Goal: Task Accomplishment & Management: Manage account settings

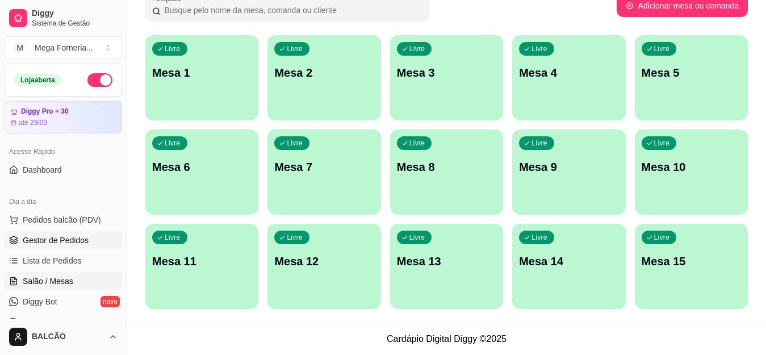
click at [23, 244] on span "Gestor de Pedidos" at bounding box center [56, 239] width 66 height 11
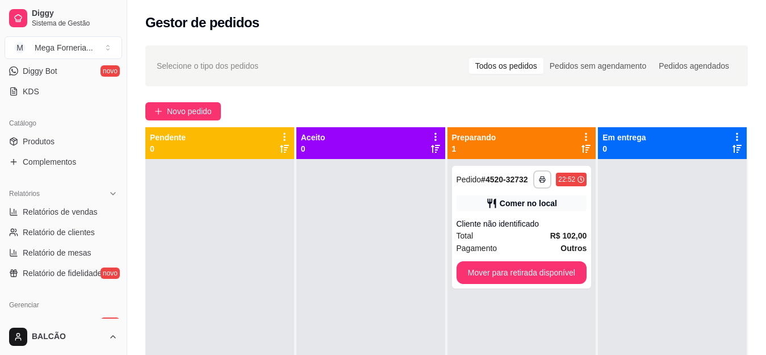
scroll to position [227, 0]
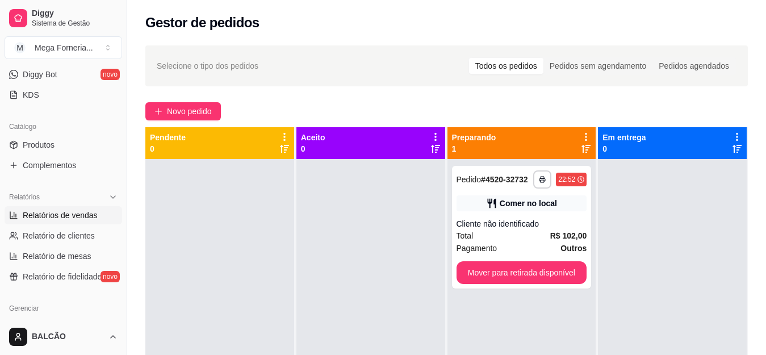
click at [48, 215] on span "Relatórios de vendas" at bounding box center [60, 214] width 75 height 11
select select "ALL"
select select "0"
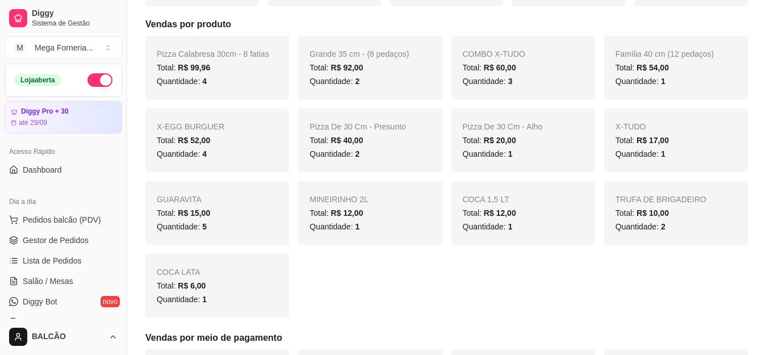
scroll to position [155, 0]
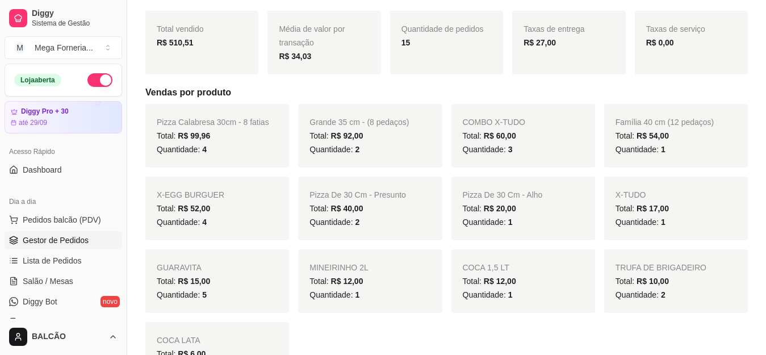
click at [62, 242] on span "Gestor de Pedidos" at bounding box center [56, 239] width 66 height 11
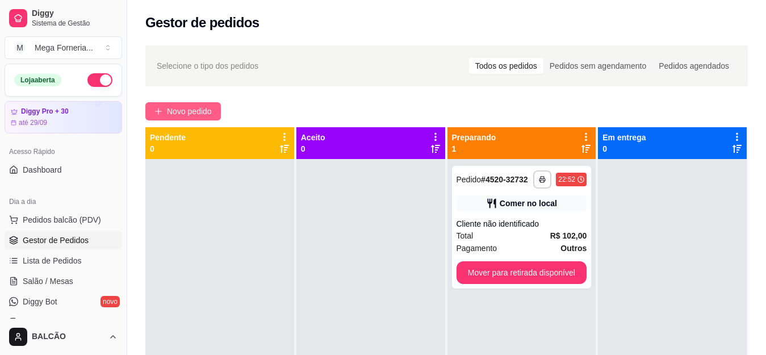
click at [194, 108] on span "Novo pedido" at bounding box center [189, 111] width 45 height 12
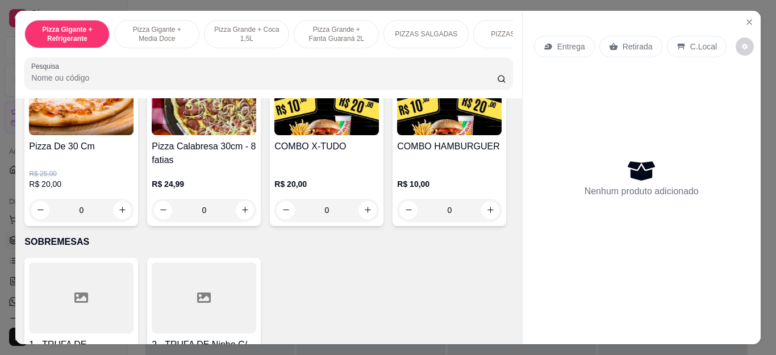
scroll to position [1249, 0]
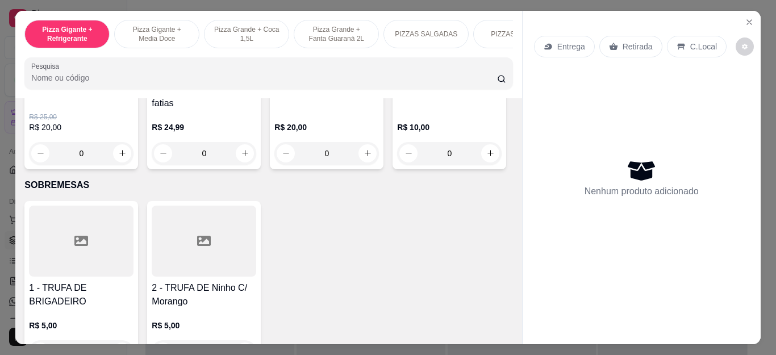
click at [370, 158] on div "0" at bounding box center [326, 153] width 104 height 23
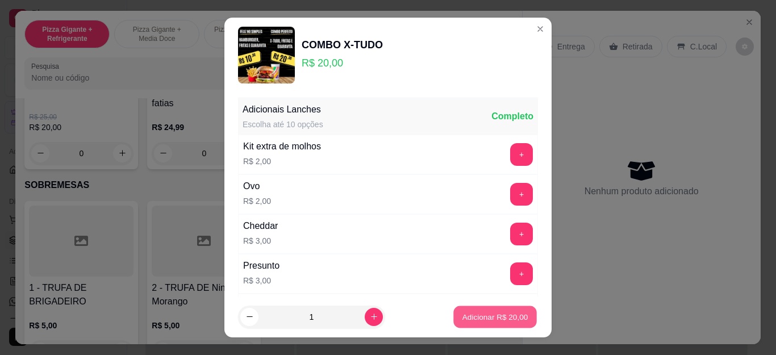
click at [496, 316] on p "Adicionar R$ 20,00" at bounding box center [495, 316] width 66 height 11
type input "1"
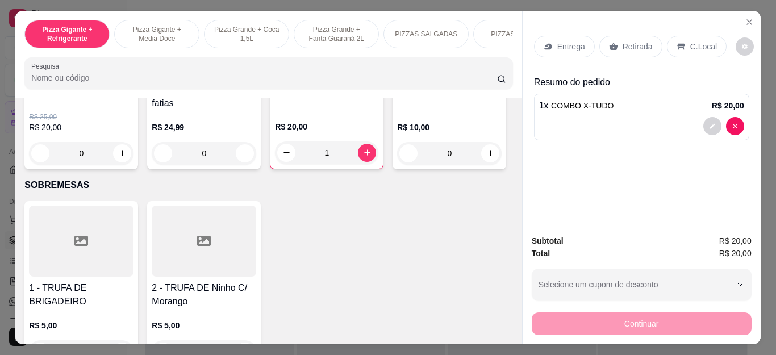
click at [624, 36] on div "Retirada" at bounding box center [630, 47] width 63 height 22
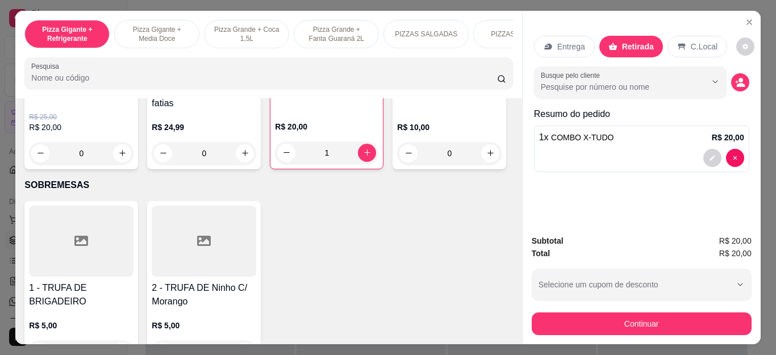
click at [678, 44] on icon at bounding box center [681, 46] width 9 height 9
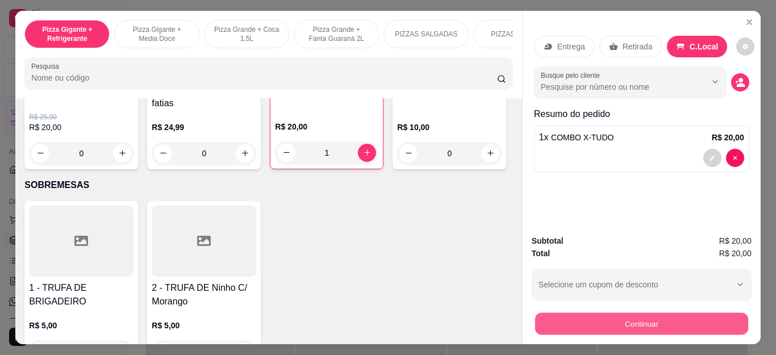
click at [669, 316] on button "Continuar" at bounding box center [640, 324] width 213 height 22
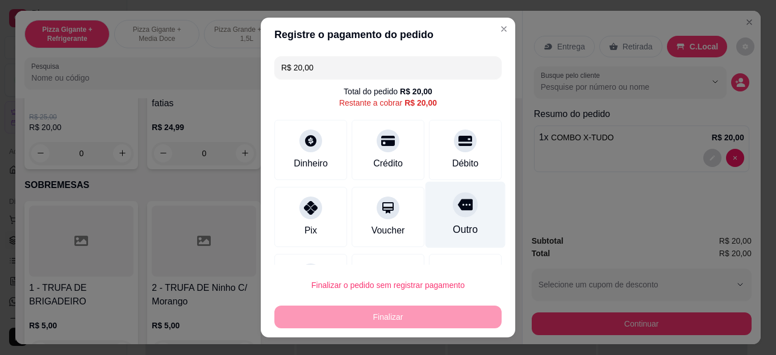
click at [452, 216] on div at bounding box center [464, 204] width 25 height 25
type input "R$ 0,00"
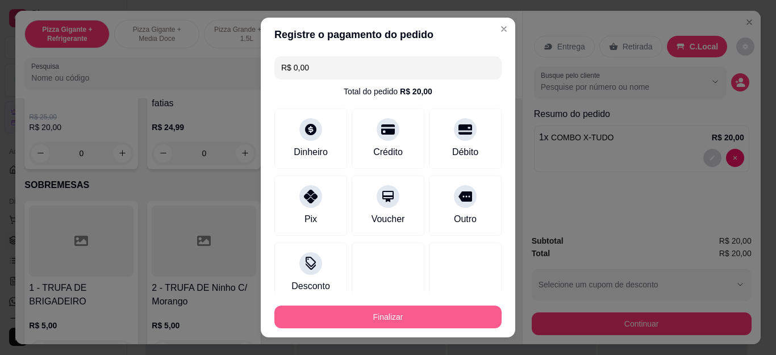
click at [416, 321] on button "Finalizar" at bounding box center [387, 316] width 227 height 23
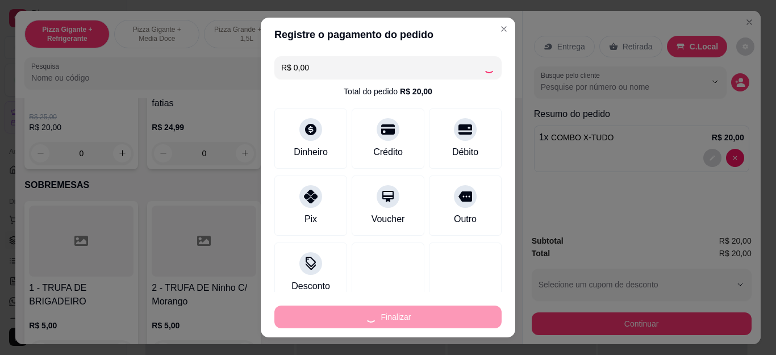
type input "0"
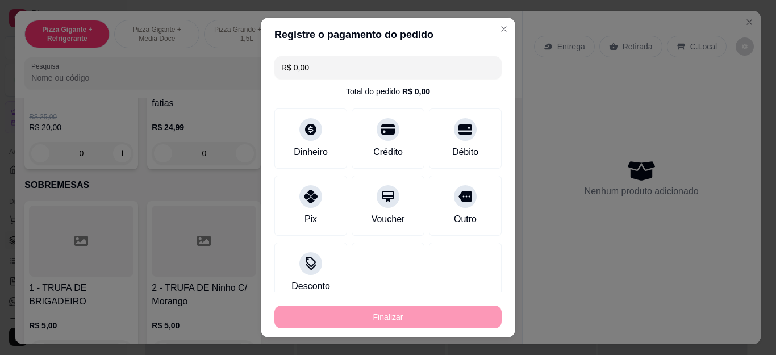
type input "-R$ 20,00"
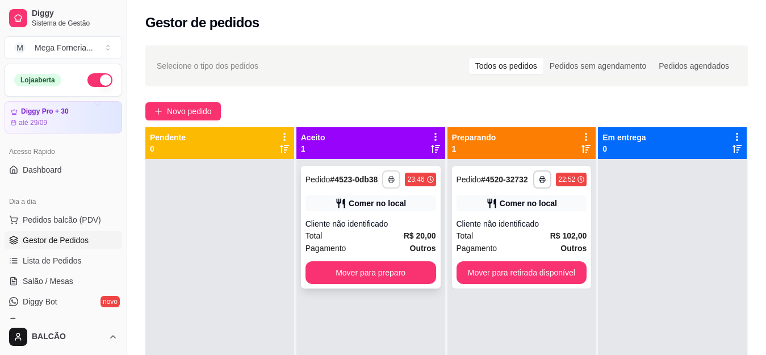
click at [390, 174] on button "button" at bounding box center [391, 179] width 18 height 18
click at [376, 211] on button "IMPRESSORA" at bounding box center [357, 219] width 82 height 18
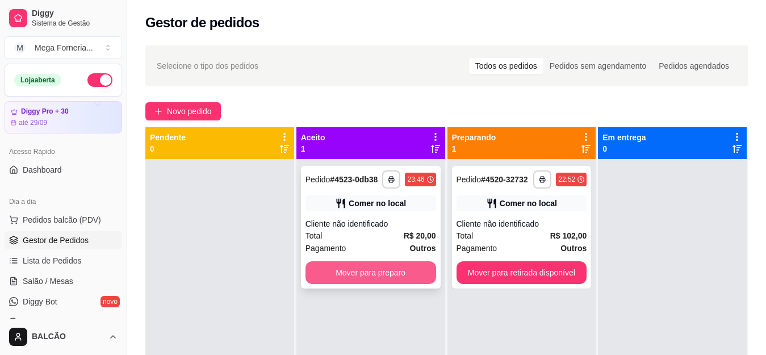
click at [365, 279] on button "Mover para preparo" at bounding box center [370, 272] width 131 height 23
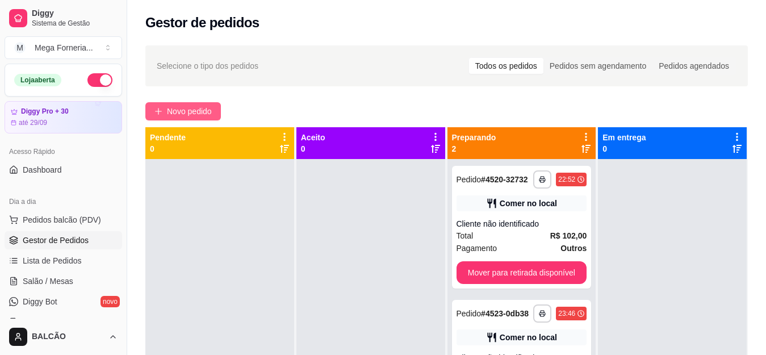
click at [187, 120] on button "Novo pedido" at bounding box center [183, 111] width 76 height 18
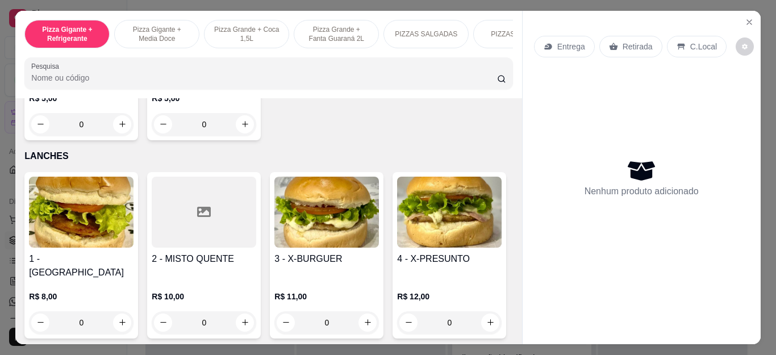
scroll to position [1306, 0]
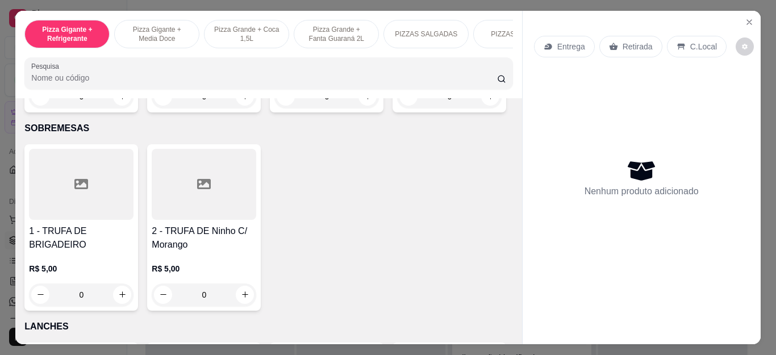
click at [397, 108] on div "0" at bounding box center [449, 96] width 104 height 23
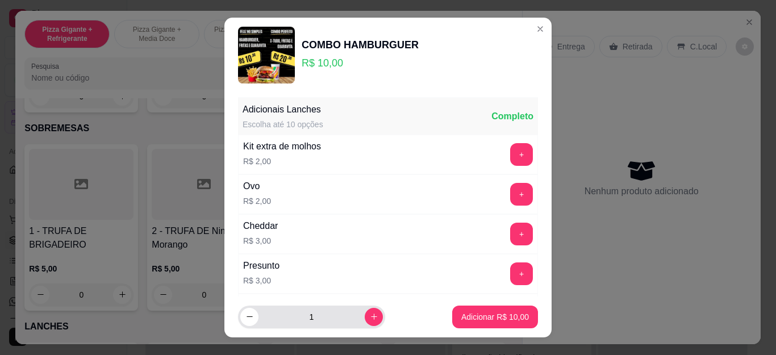
click at [349, 319] on input "1" at bounding box center [311, 316] width 106 height 23
click at [364, 316] on button "increase-product-quantity" at bounding box center [373, 317] width 18 height 18
type input "4"
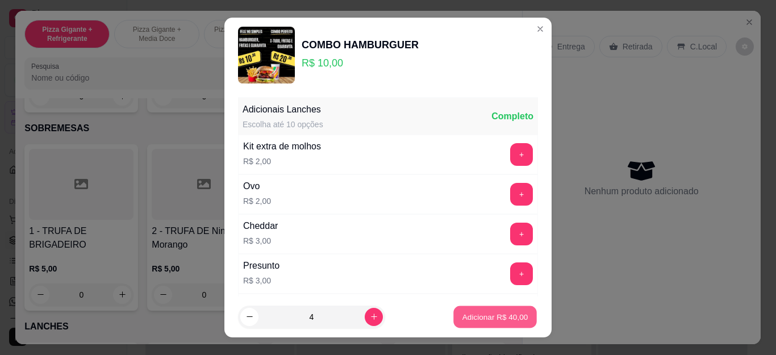
click at [462, 317] on p "Adicionar R$ 40,00" at bounding box center [495, 316] width 66 height 11
type input "4"
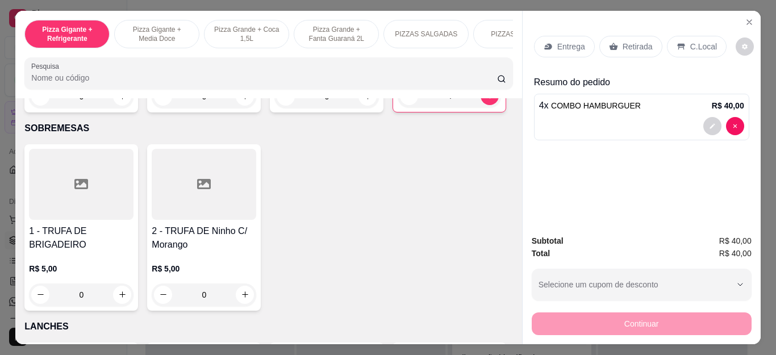
click at [537, 36] on div "Entrega" at bounding box center [564, 47] width 61 height 22
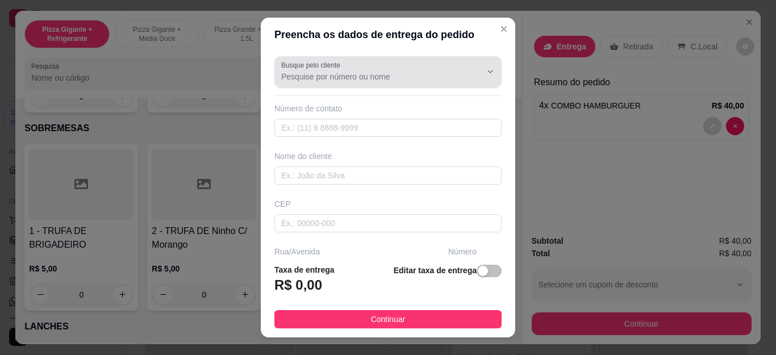
click at [342, 66] on div at bounding box center [387, 72] width 213 height 23
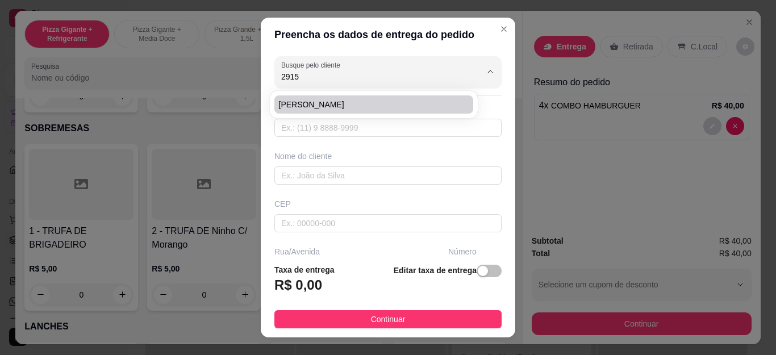
click at [328, 98] on li "[PERSON_NAME]" at bounding box center [373, 104] width 199 height 18
type input "[PERSON_NAME]"
type input "22974032915"
type input "[PERSON_NAME]"
type input "28920020"
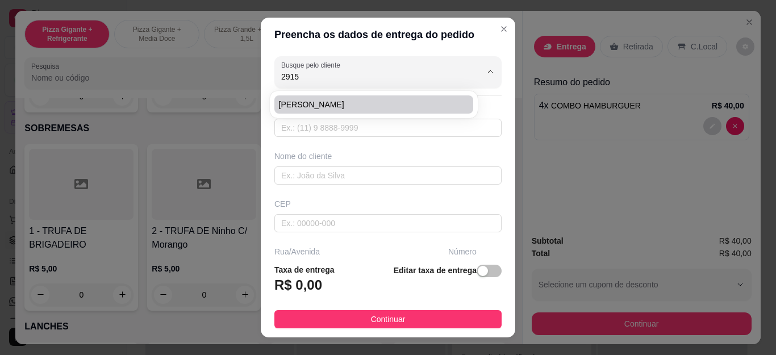
type input "Rua [PERSON_NAME]"
type input "125"
type input "Cabo Frio"
type input "Casa"
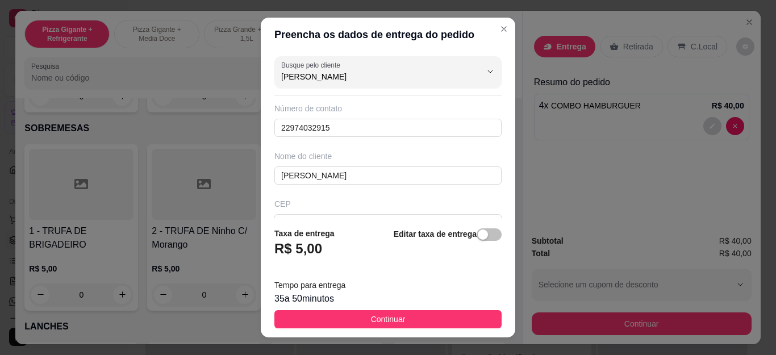
click at [314, 321] on button "Continuar" at bounding box center [387, 319] width 227 height 18
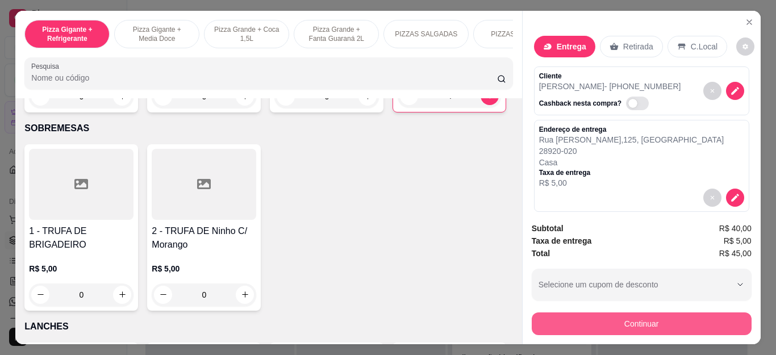
click at [596, 321] on button "Continuar" at bounding box center [641, 323] width 220 height 23
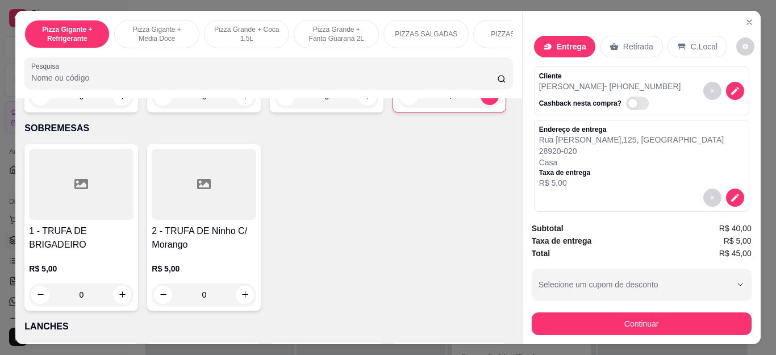
click at [303, 204] on icon at bounding box center [310, 204] width 15 height 15
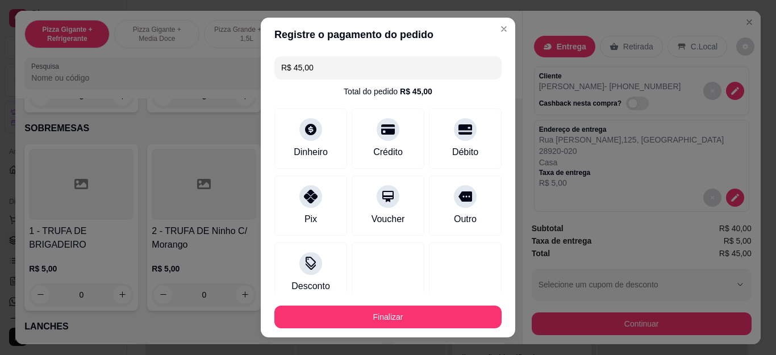
click at [424, 312] on button "Finalizar" at bounding box center [387, 316] width 227 height 23
type input "R$ 0,00"
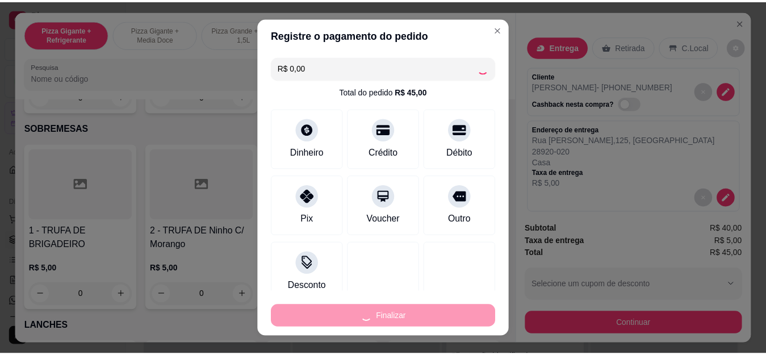
scroll to position [74, 0]
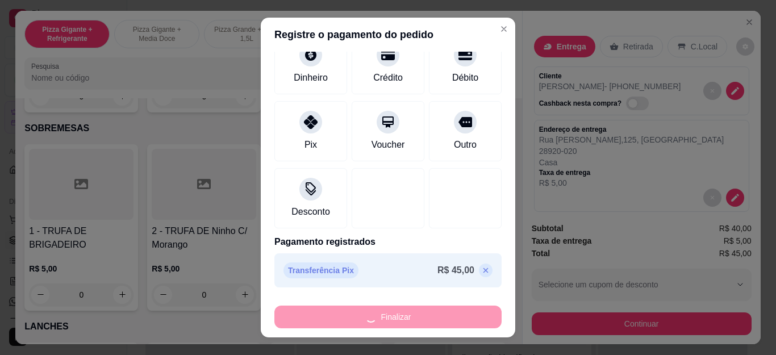
type input "0"
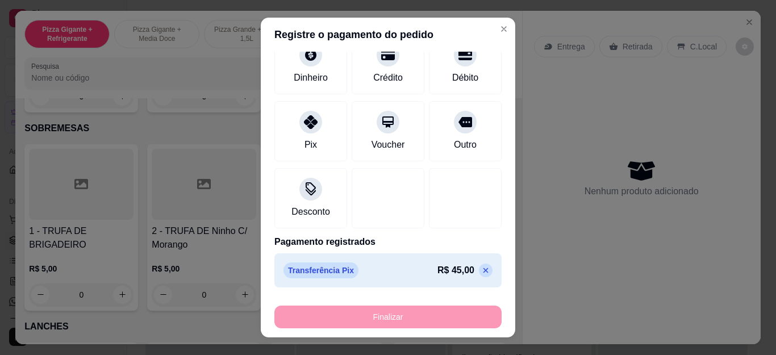
type input "-R$ 45,00"
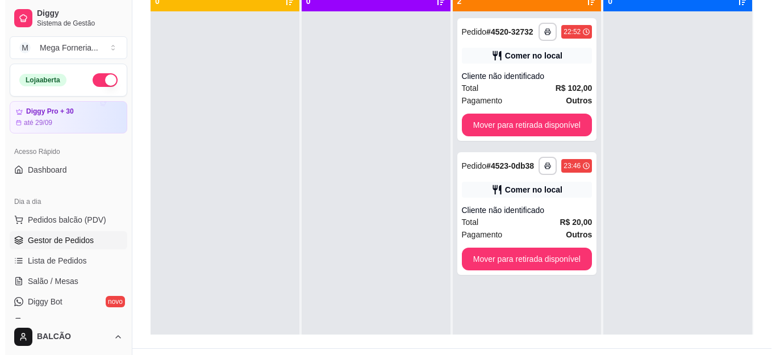
scroll to position [173, 0]
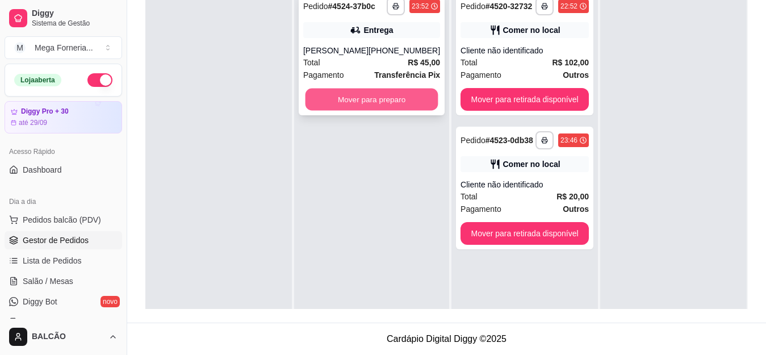
click at [376, 106] on button "Mover para preparo" at bounding box center [371, 100] width 133 height 22
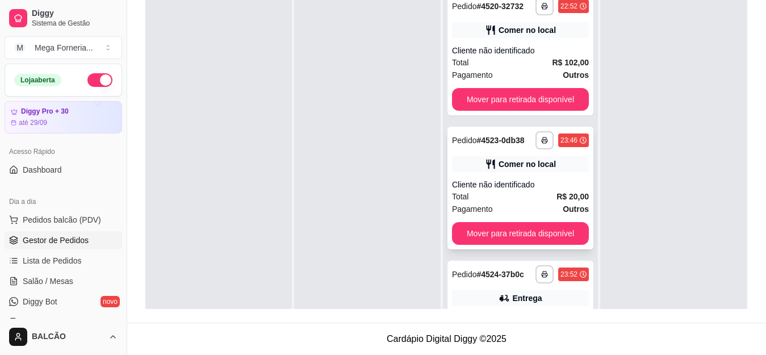
click at [538, 196] on div "**********" at bounding box center [520, 188] width 146 height 123
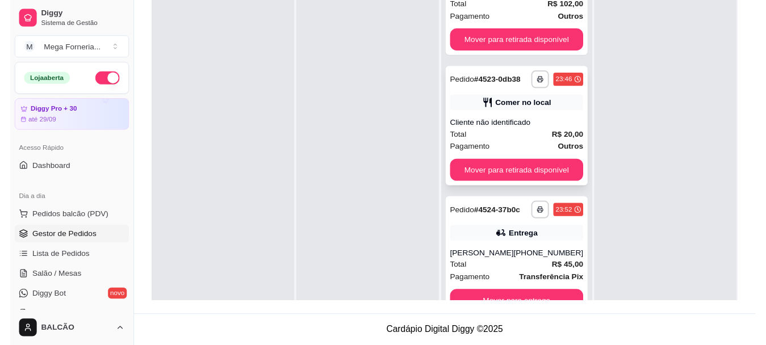
scroll to position [86, 0]
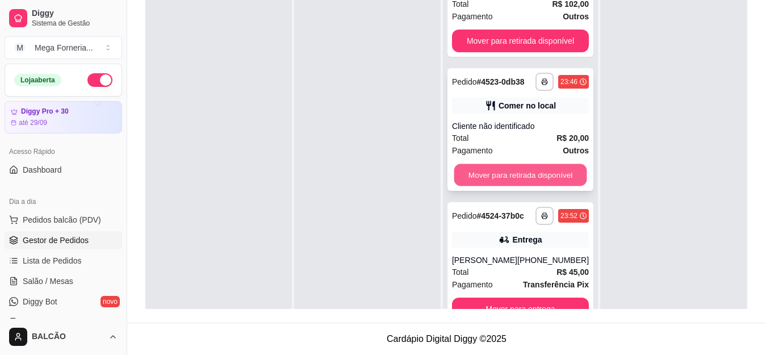
click at [561, 170] on button "Mover para retirada disponível" at bounding box center [520, 175] width 133 height 22
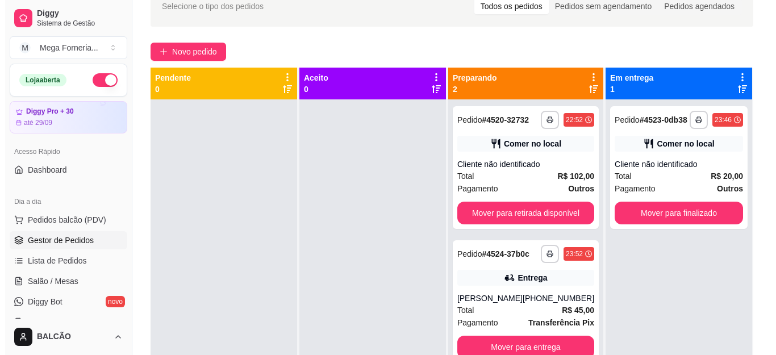
scroll to position [32, 0]
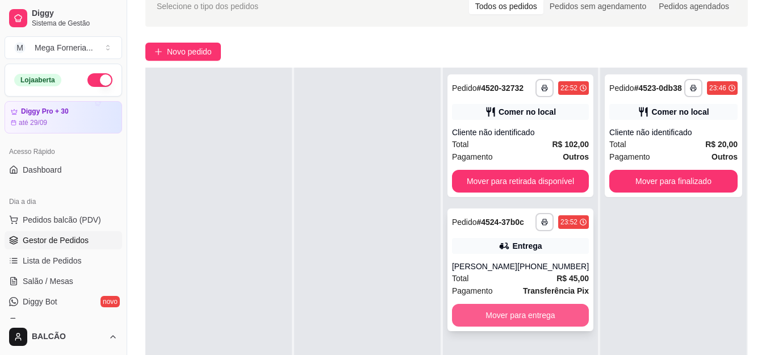
click at [533, 314] on button "Mover para entrega" at bounding box center [520, 315] width 137 height 23
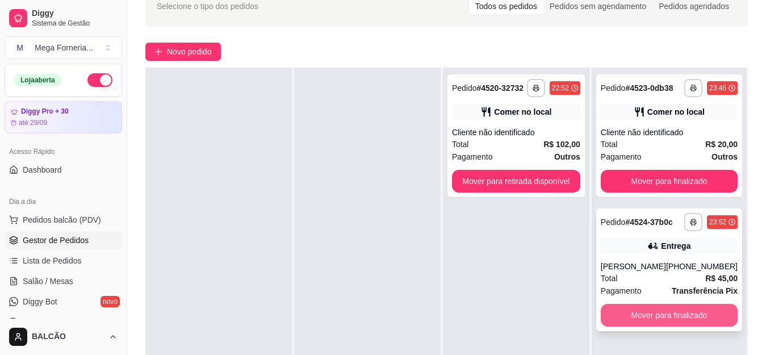
click at [661, 310] on button "Mover para finalizado" at bounding box center [669, 315] width 137 height 23
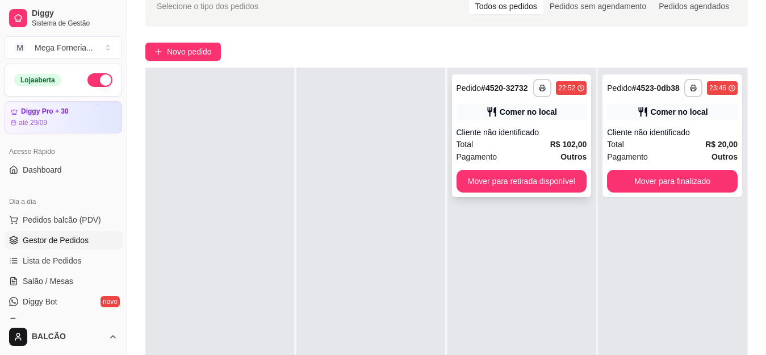
click at [520, 121] on div "**********" at bounding box center [522, 135] width 140 height 123
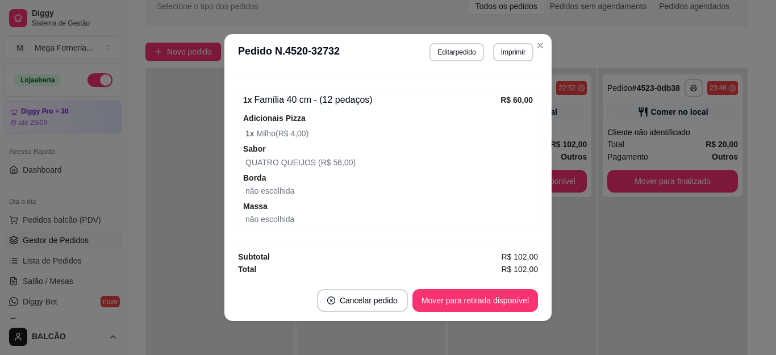
scroll to position [2, 0]
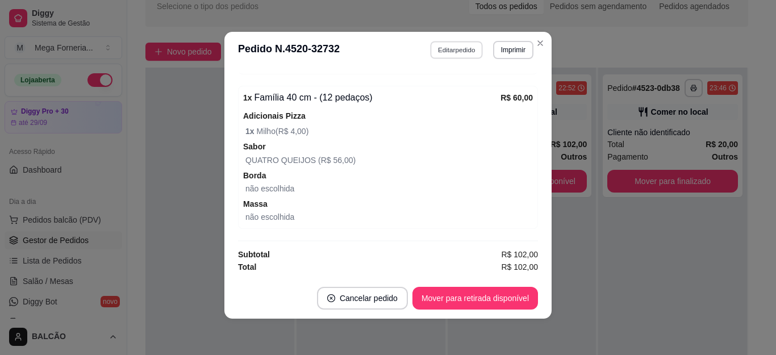
click at [455, 54] on button "Editar pedido" at bounding box center [456, 50] width 53 height 18
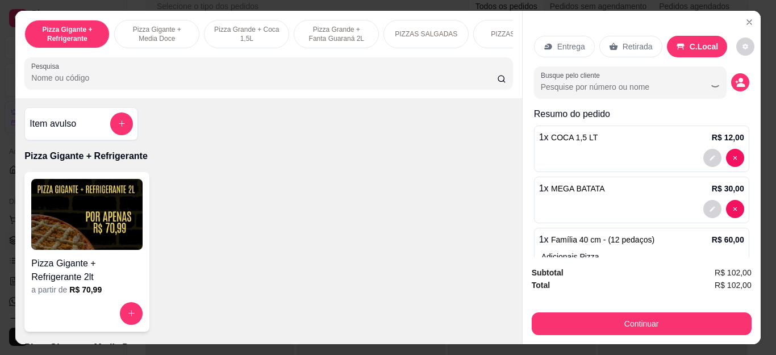
click at [640, 312] on button "Continuar" at bounding box center [641, 323] width 220 height 23
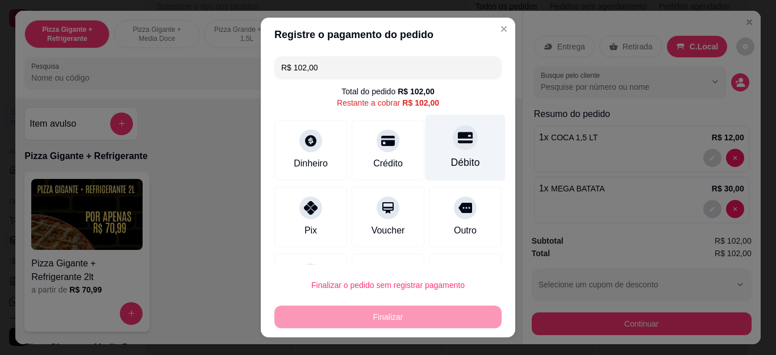
click at [451, 150] on div "Débito" at bounding box center [465, 148] width 80 height 66
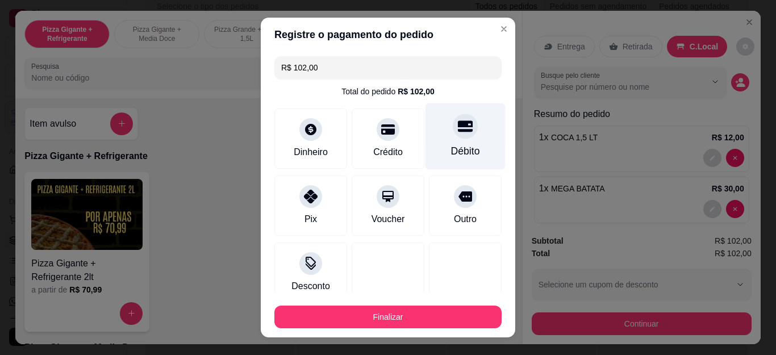
type input "R$ 0,00"
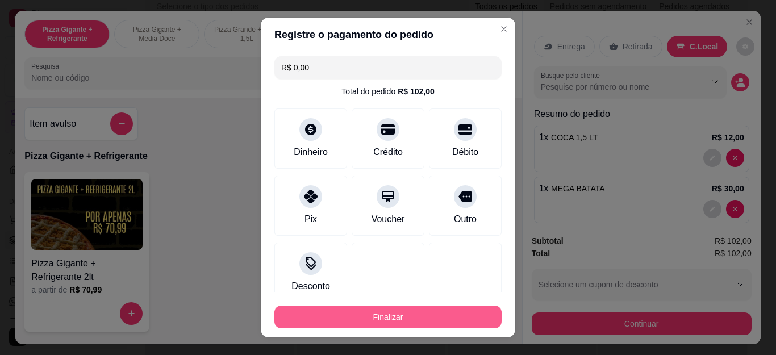
click at [430, 315] on button "Finalizar" at bounding box center [387, 316] width 227 height 23
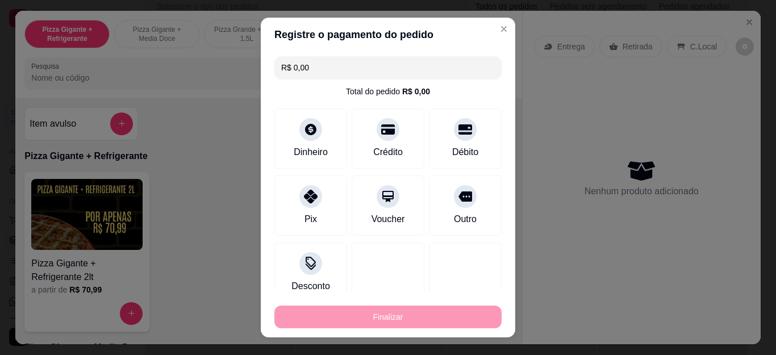
type input "0"
type input "-R$ 102,00"
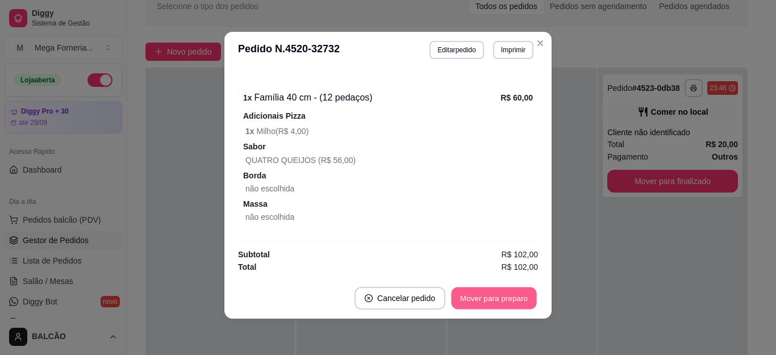
click at [501, 296] on button "Mover para preparo" at bounding box center [493, 298] width 85 height 22
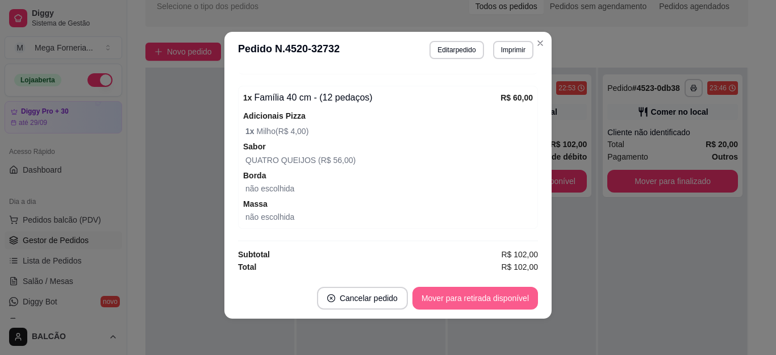
click at [501, 296] on button "Mover para retirada disponível" at bounding box center [474, 298] width 125 height 23
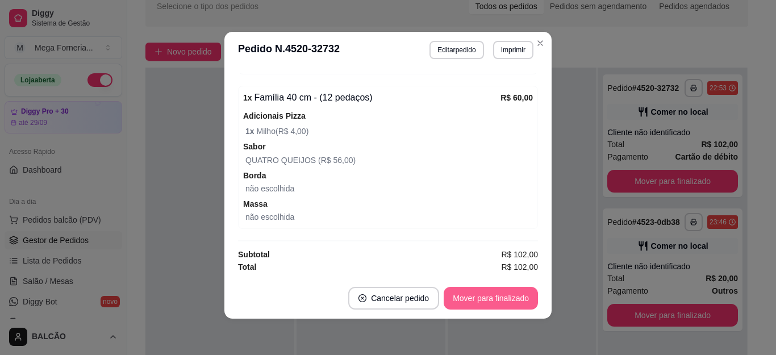
click at [501, 296] on button "Mover para finalizado" at bounding box center [490, 298] width 94 height 23
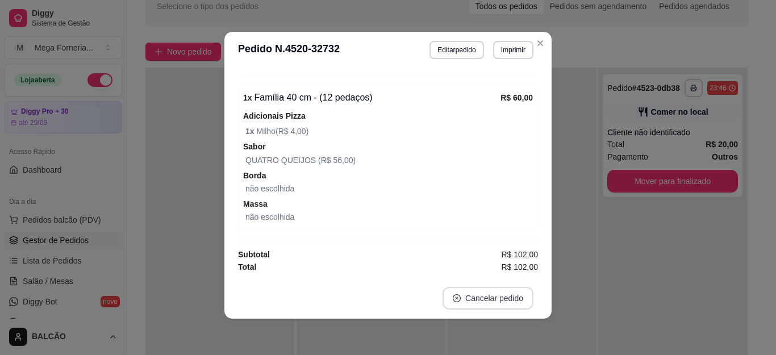
scroll to position [248, 0]
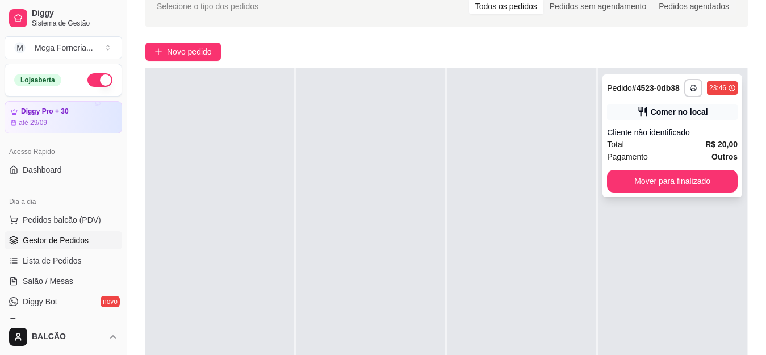
click at [664, 129] on div "Cliente não identificado" at bounding box center [672, 132] width 131 height 11
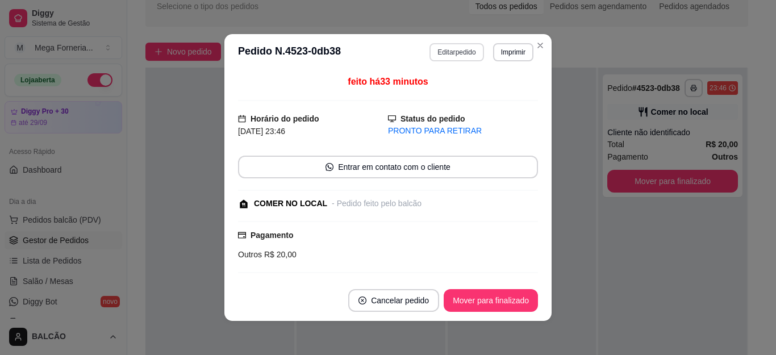
click at [446, 53] on button "Editar pedido" at bounding box center [456, 52] width 54 height 18
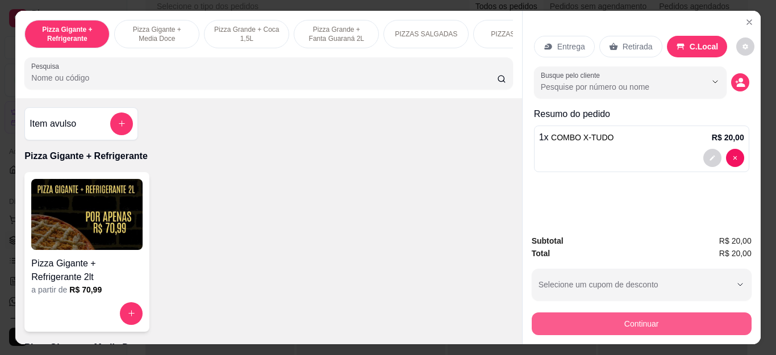
click at [609, 325] on button "Continuar" at bounding box center [641, 323] width 220 height 23
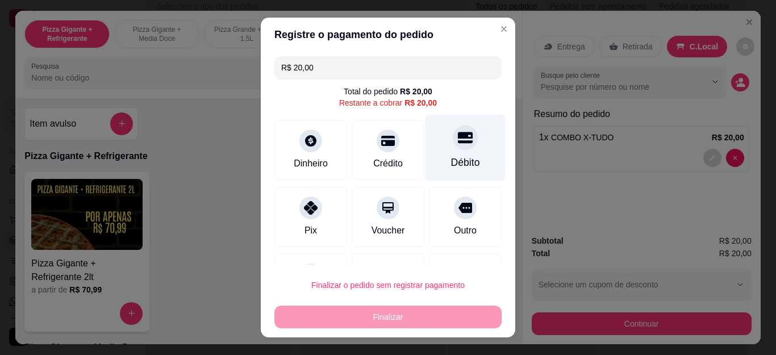
click at [451, 157] on div "Débito" at bounding box center [465, 162] width 29 height 15
type input "R$ 0,00"
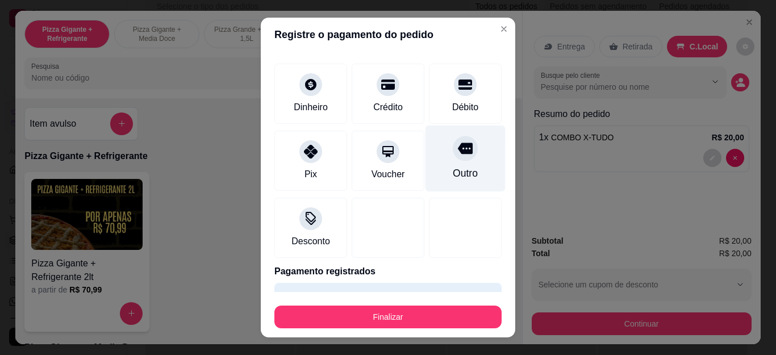
scroll to position [74, 0]
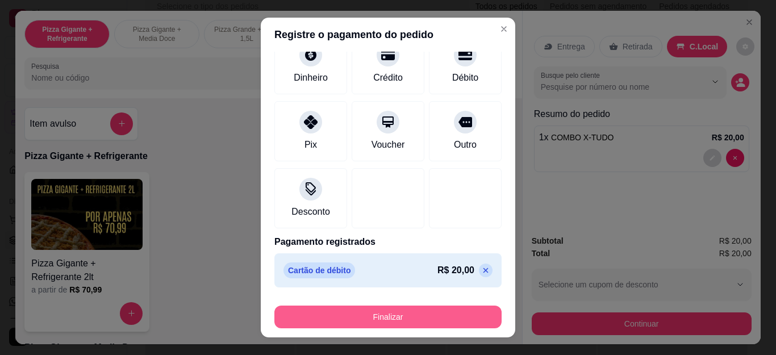
click at [441, 306] on button "Finalizar" at bounding box center [387, 316] width 227 height 23
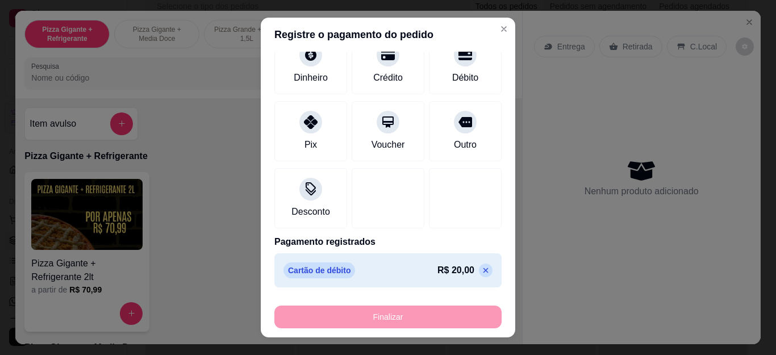
type input "0"
type input "-R$ 20,00"
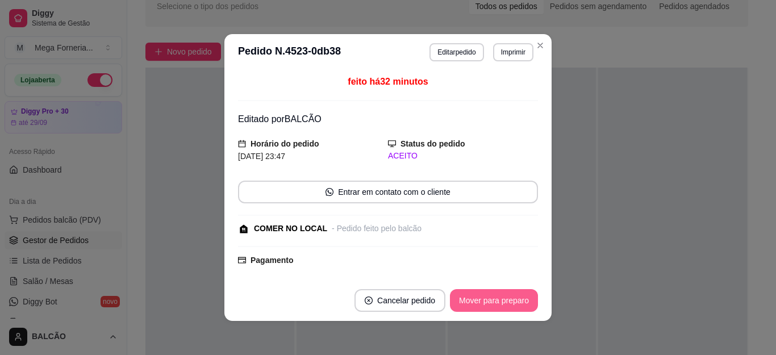
click at [522, 308] on button "Mover para preparo" at bounding box center [494, 300] width 88 height 23
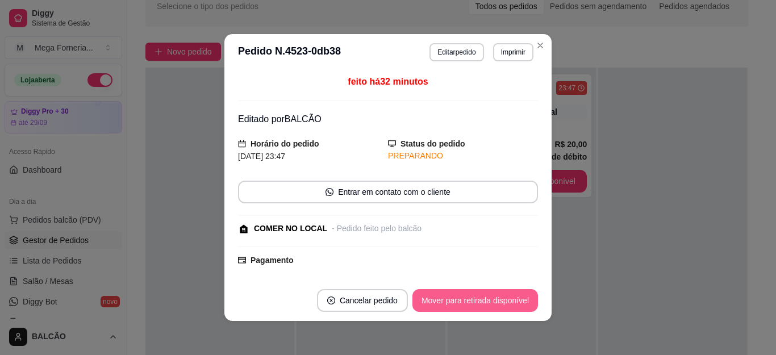
click at [522, 308] on button "Mover para retirada disponível" at bounding box center [474, 300] width 125 height 23
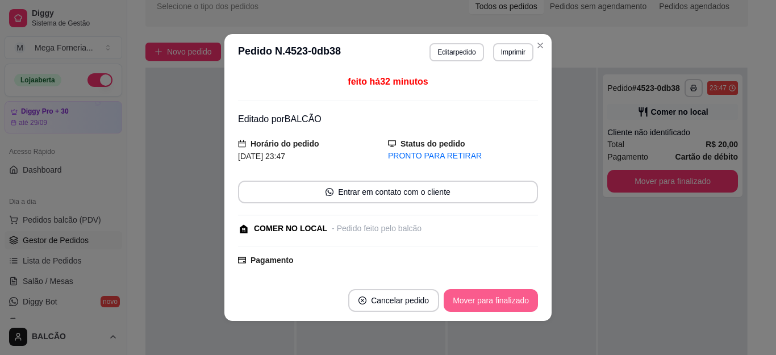
click at [522, 308] on button "Mover para finalizado" at bounding box center [490, 300] width 94 height 23
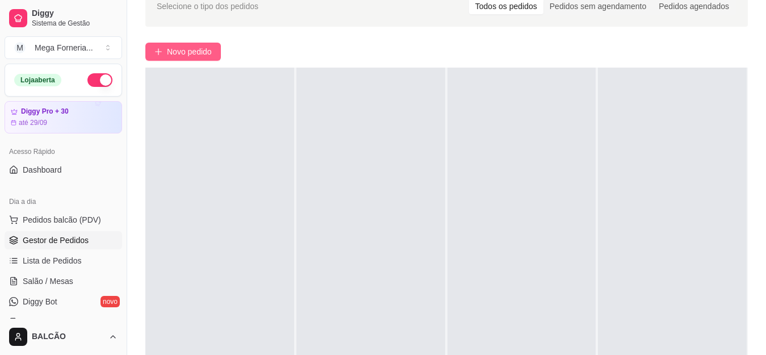
click at [196, 57] on span "Novo pedido" at bounding box center [189, 51] width 45 height 12
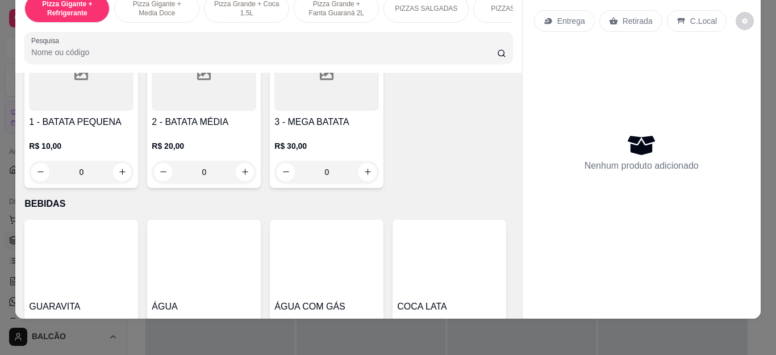
scroll to position [2385, 0]
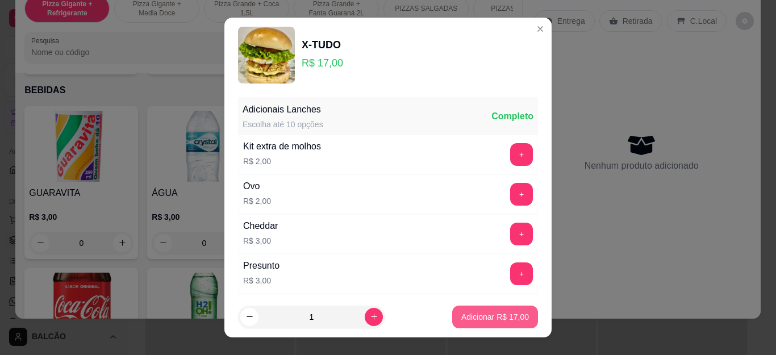
click at [499, 312] on p "Adicionar R$ 17,00" at bounding box center [495, 316] width 68 height 11
click at [626, 15] on p "Retirada" at bounding box center [637, 20] width 30 height 11
type input "1"
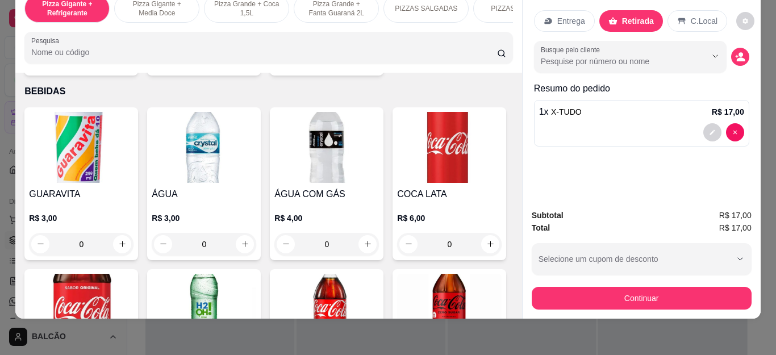
scroll to position [2385, 0]
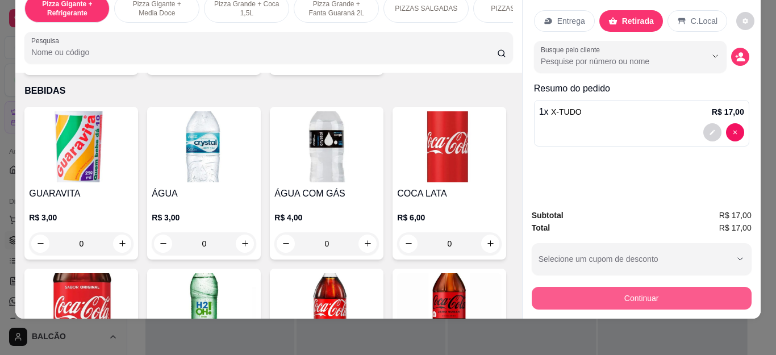
click at [653, 287] on button "Continuar" at bounding box center [641, 298] width 220 height 23
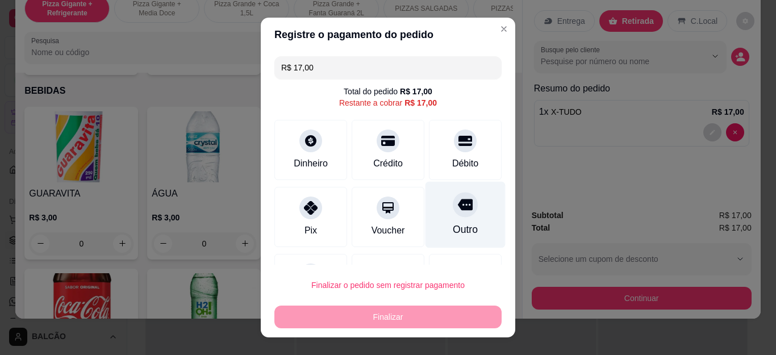
click at [470, 204] on div "Outro" at bounding box center [465, 215] width 80 height 66
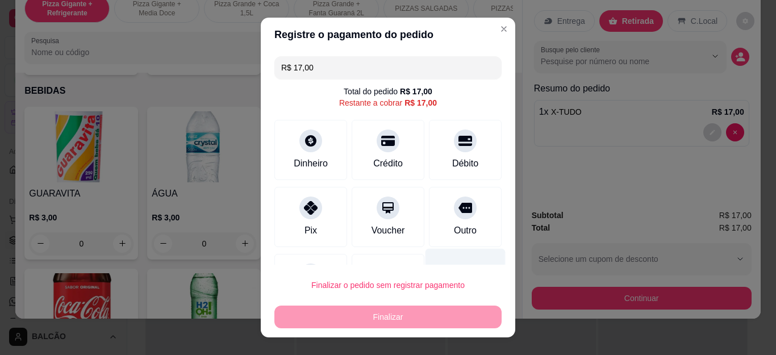
type input "R$ 0,00"
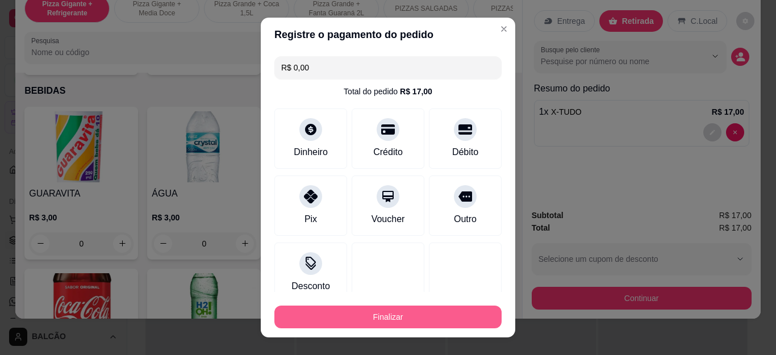
click at [442, 313] on button "Finalizar" at bounding box center [387, 316] width 227 height 23
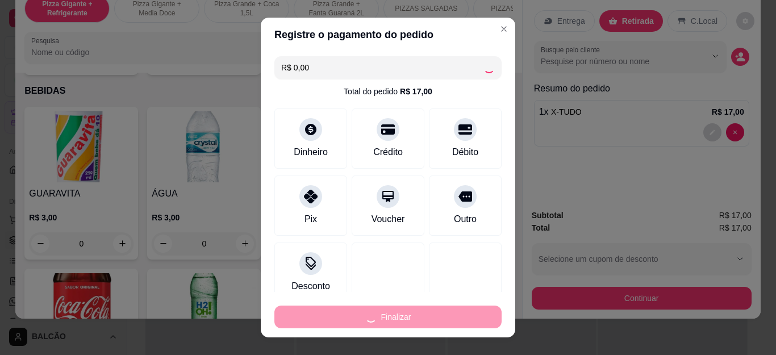
type input "0"
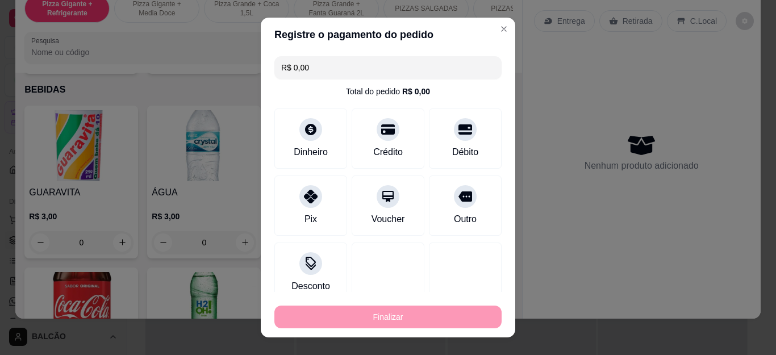
type input "-R$ 17,00"
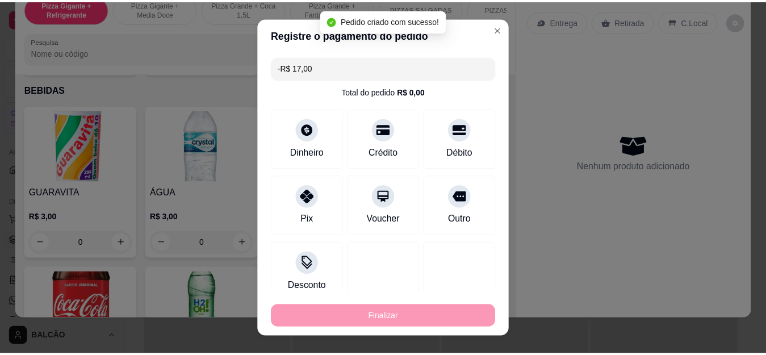
scroll to position [2385, 0]
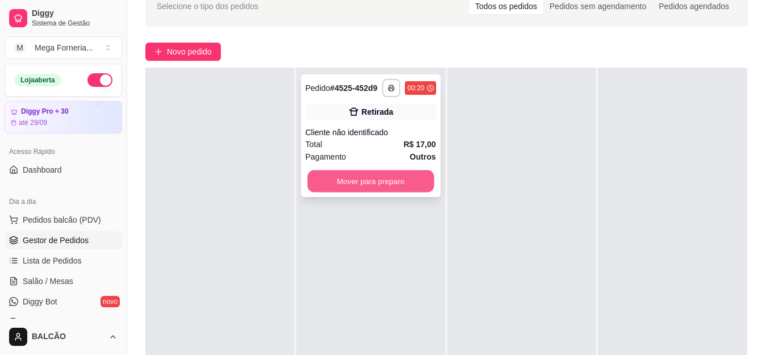
click at [382, 183] on button "Mover para preparo" at bounding box center [370, 181] width 127 height 22
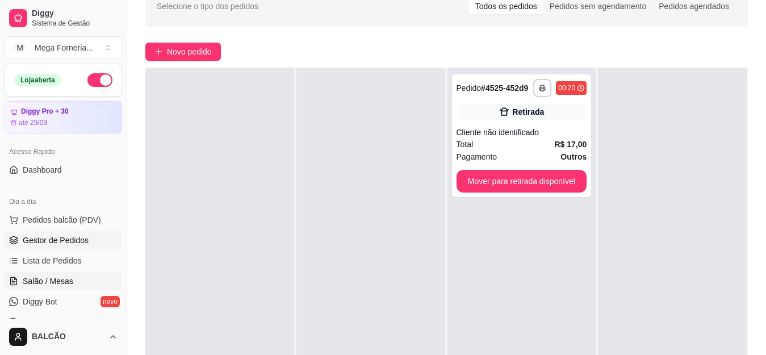
scroll to position [284, 0]
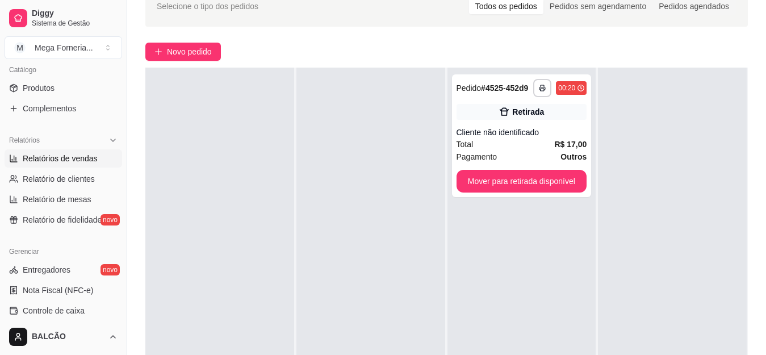
click at [69, 159] on span "Relatórios de vendas" at bounding box center [60, 158] width 75 height 11
select select "ALL"
select select "0"
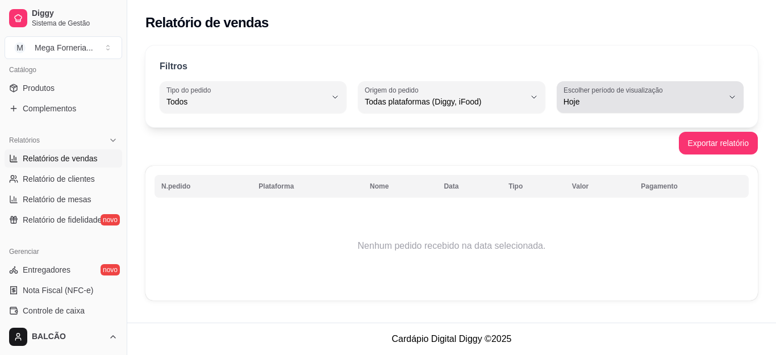
click at [609, 92] on label "Escolher período de visualização" at bounding box center [614, 90] width 103 height 10
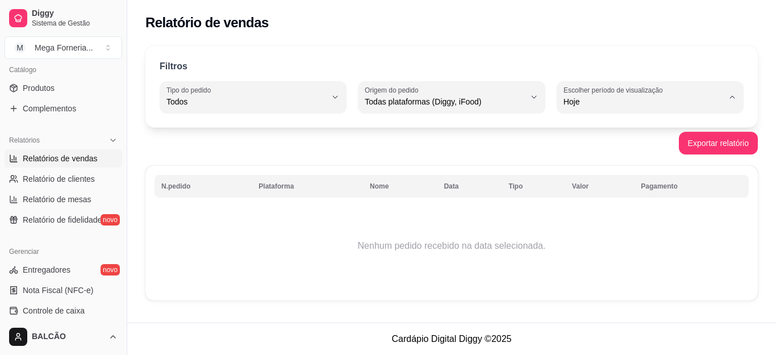
click at [598, 145] on span "Ontem" at bounding box center [644, 147] width 151 height 11
type input "1"
select select "1"
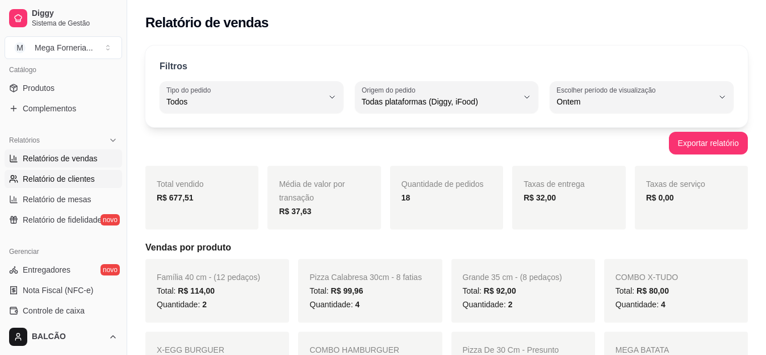
scroll to position [57, 0]
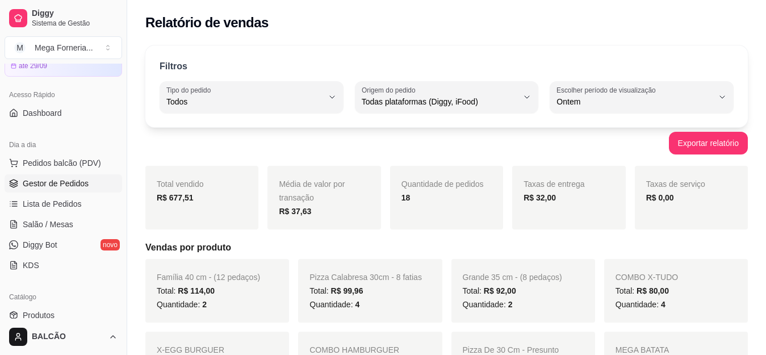
click at [52, 181] on span "Gestor de Pedidos" at bounding box center [56, 183] width 66 height 11
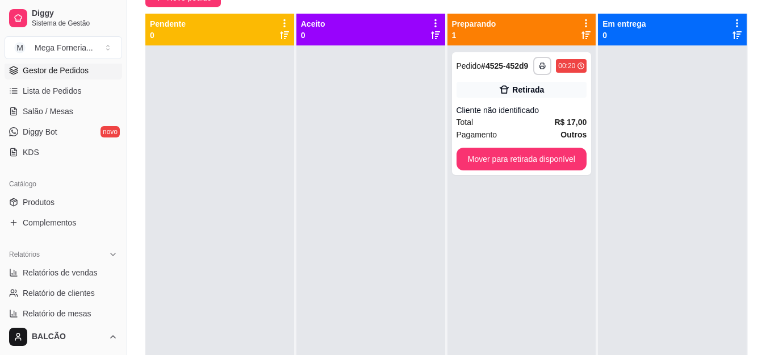
scroll to position [170, 0]
click at [56, 271] on span "Relatórios de vendas" at bounding box center [60, 271] width 75 height 11
select select "ALL"
select select "0"
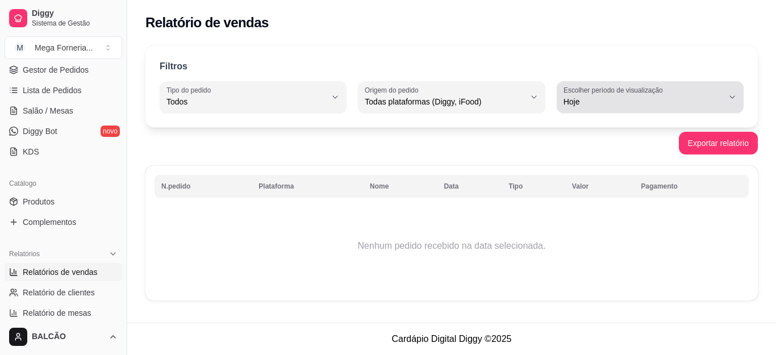
click at [650, 107] on span "Hoje" at bounding box center [643, 101] width 160 height 11
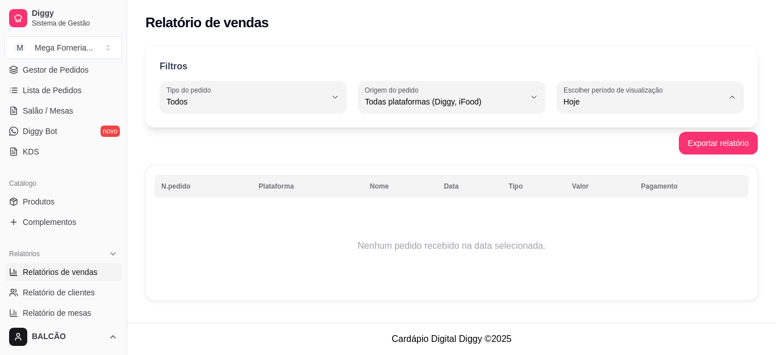
click at [622, 156] on li "Ontem" at bounding box center [649, 148] width 171 height 18
type input "1"
select select "1"
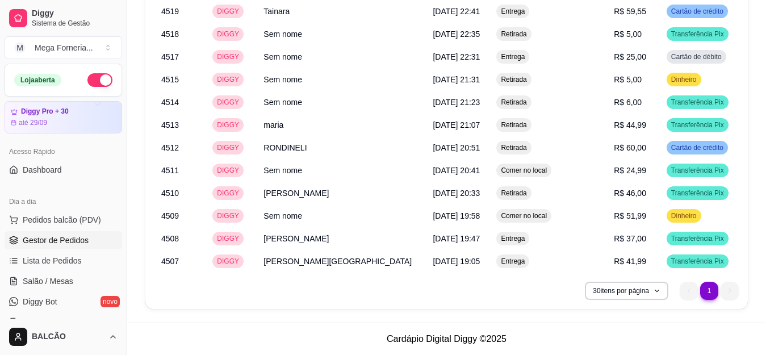
click at [57, 238] on span "Gestor de Pedidos" at bounding box center [56, 239] width 66 height 11
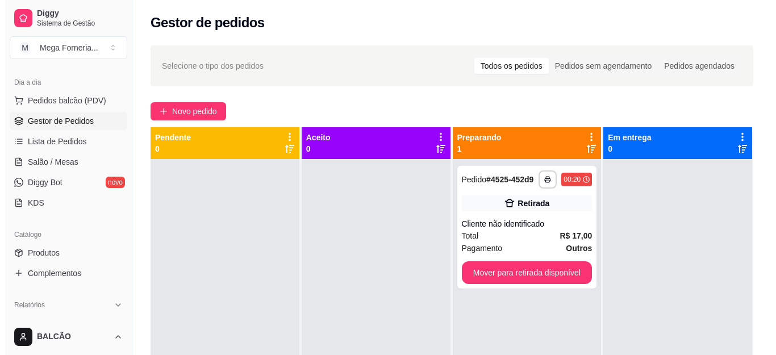
scroll to position [170, 0]
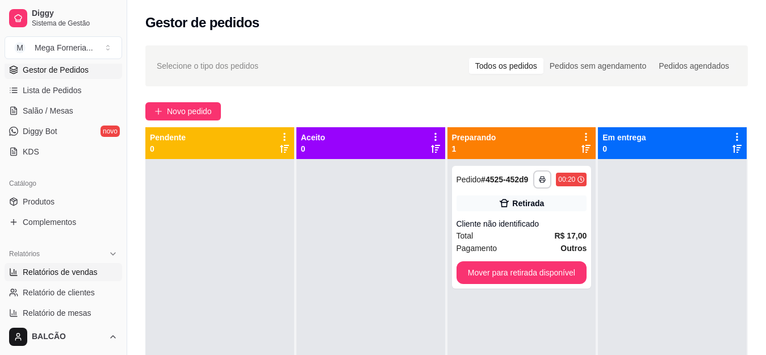
click at [34, 276] on span "Relatórios de vendas" at bounding box center [60, 271] width 75 height 11
select select "ALL"
select select "0"
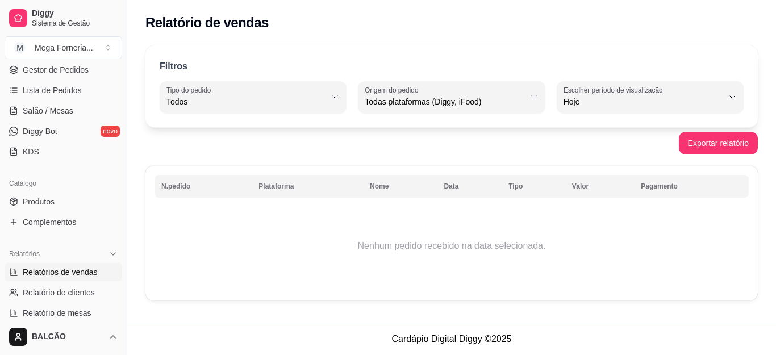
click at [622, 102] on span "Hoje" at bounding box center [643, 101] width 160 height 11
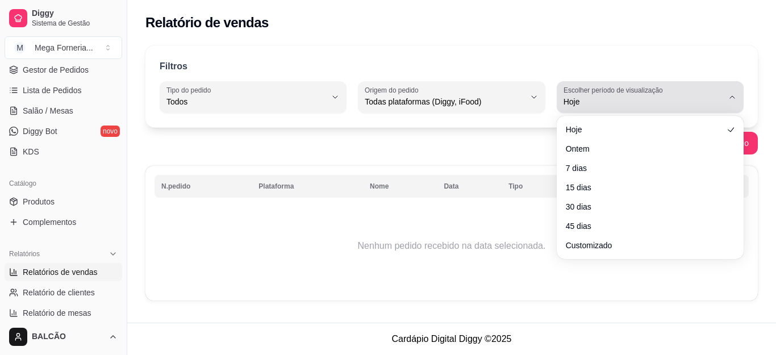
click at [622, 102] on span "Hoje" at bounding box center [643, 101] width 160 height 11
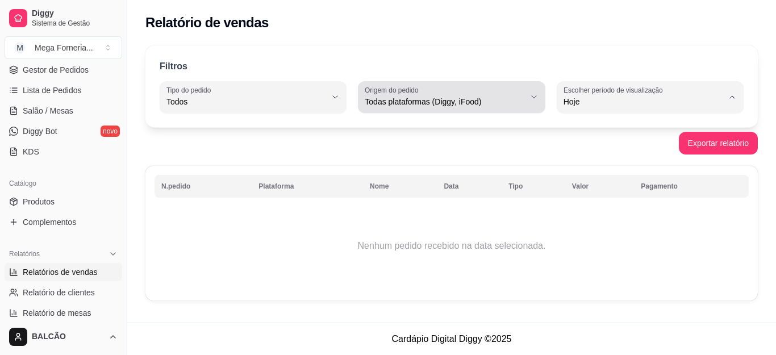
click at [439, 107] on span "Todas plataformas (Diggy, iFood)" at bounding box center [444, 101] width 160 height 11
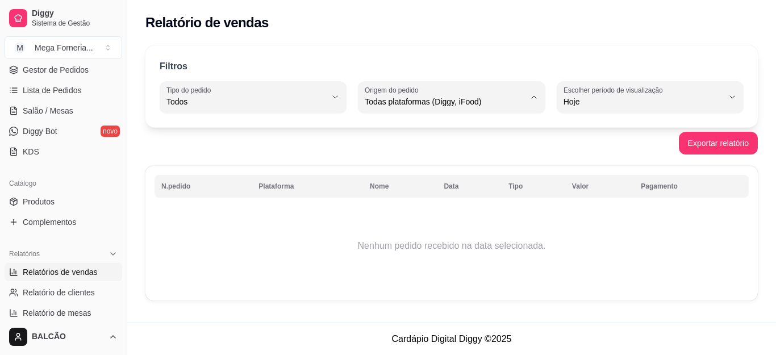
click at [270, 99] on span "Todos" at bounding box center [246, 101] width 160 height 11
click at [680, 91] on button "Escolher período de visualização Hoje" at bounding box center [649, 97] width 187 height 32
click at [600, 147] on span "Ontem" at bounding box center [644, 147] width 151 height 11
type input "1"
select select "1"
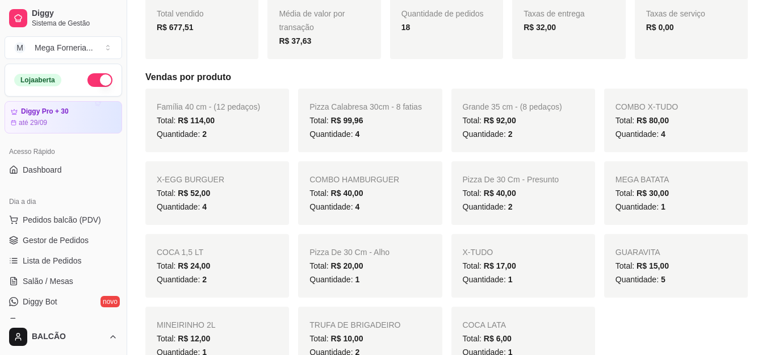
scroll to position [511, 0]
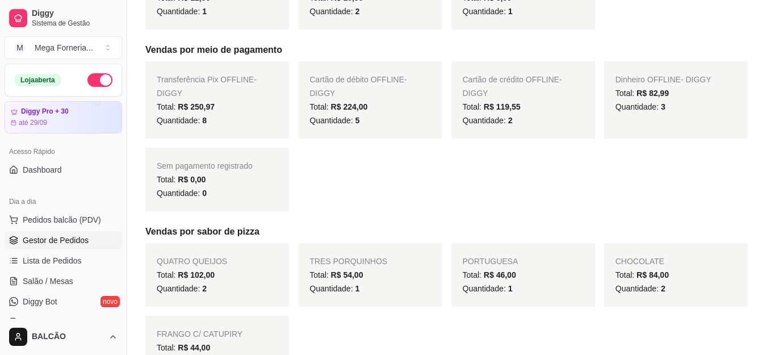
click at [60, 244] on span "Gestor de Pedidos" at bounding box center [56, 239] width 66 height 11
